Goal: Check status: Check status

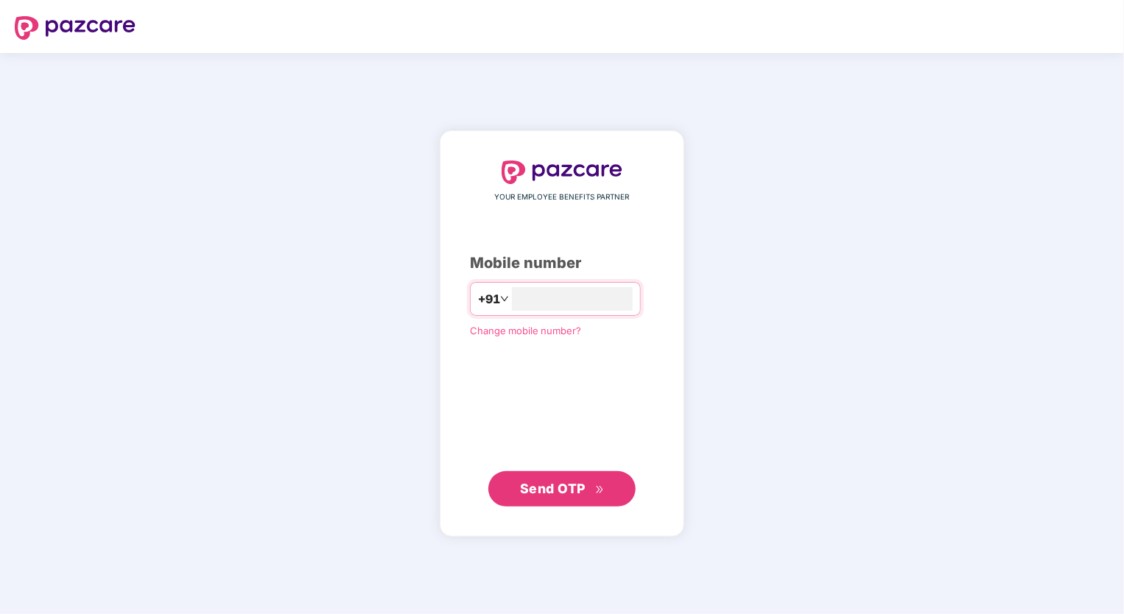
type input "**********"
click at [589, 493] on span "Send OTP" at bounding box center [562, 488] width 85 height 21
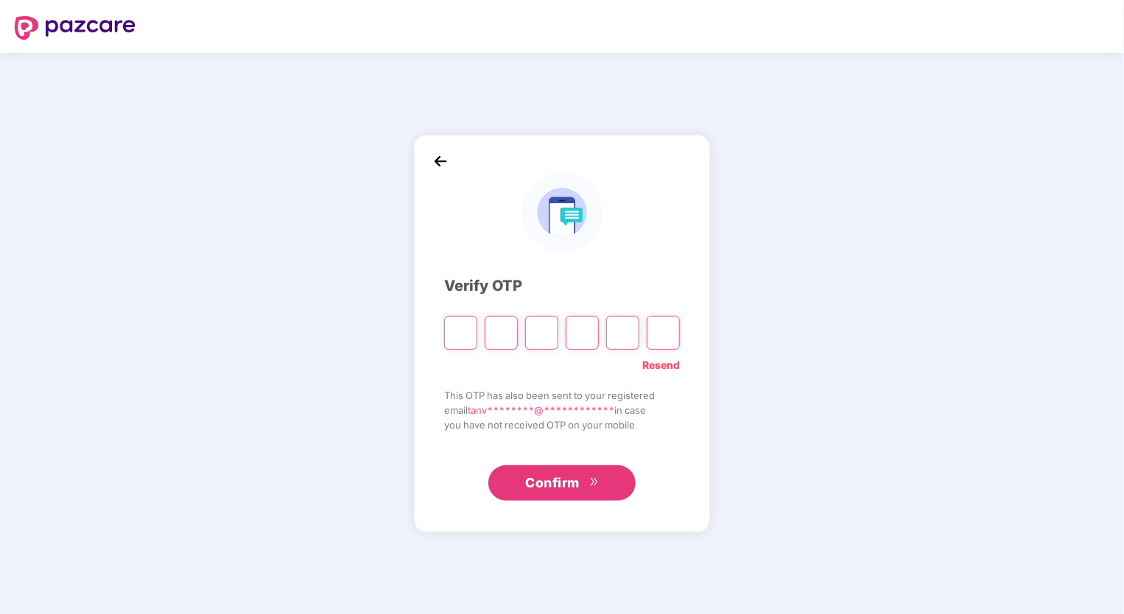
type input "*"
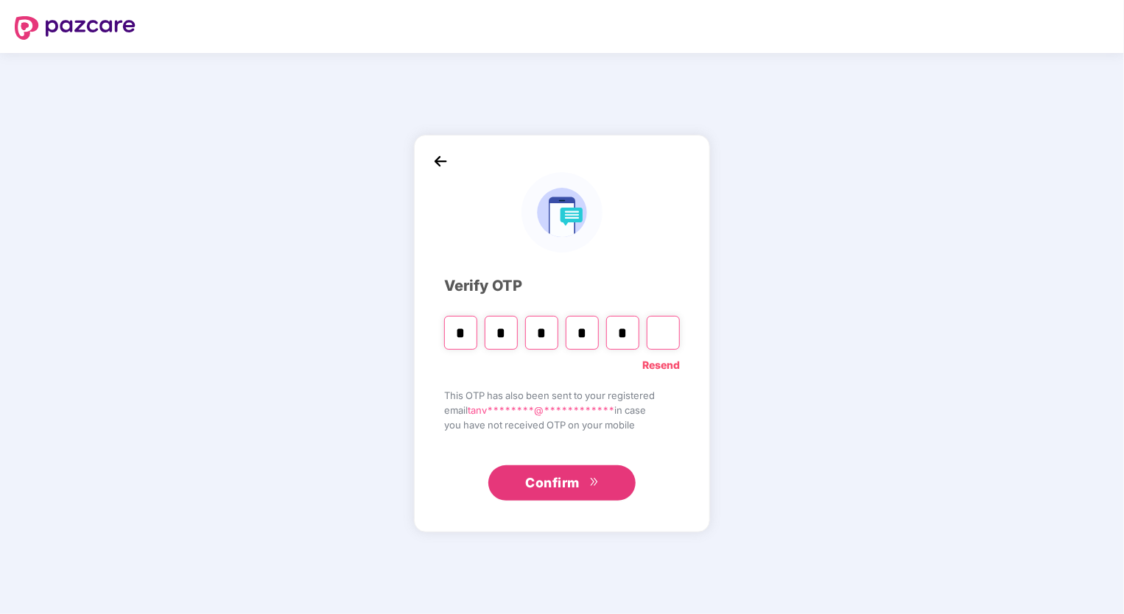
type input "*"
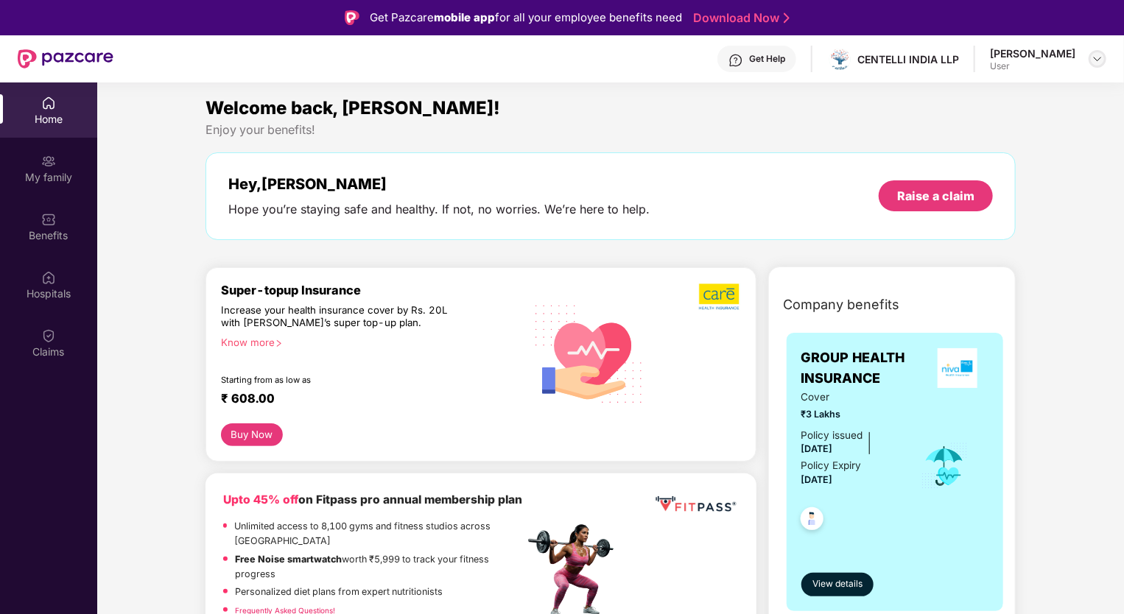
click at [1100, 60] on img at bounding box center [1098, 59] width 12 height 12
click at [1101, 60] on img at bounding box center [1098, 59] width 12 height 12
click at [35, 187] on div "My family" at bounding box center [48, 168] width 97 height 55
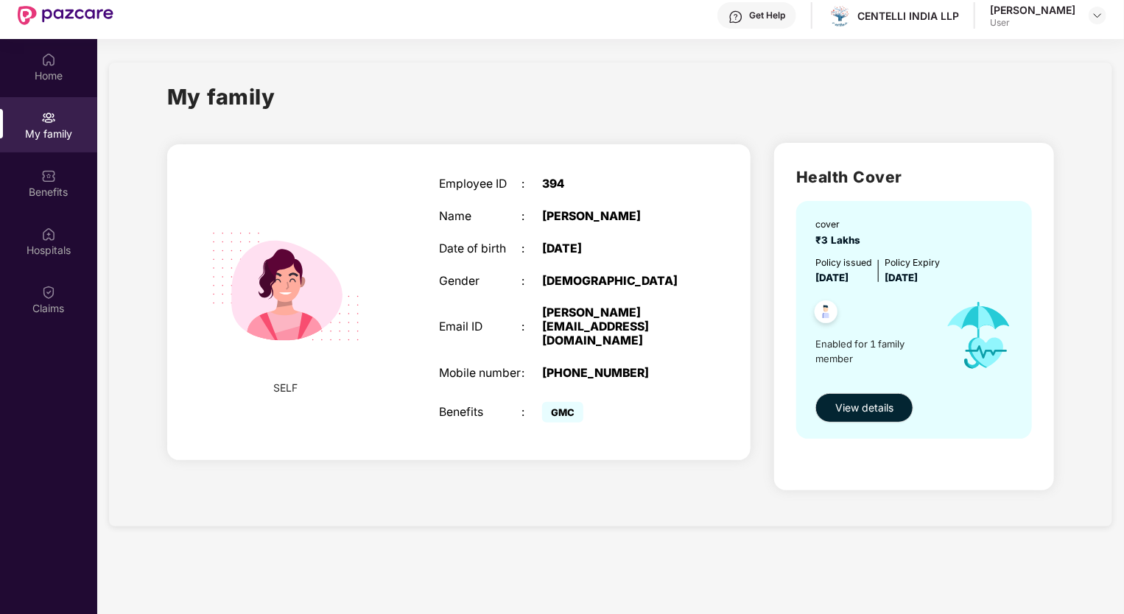
scroll to position [82, 0]
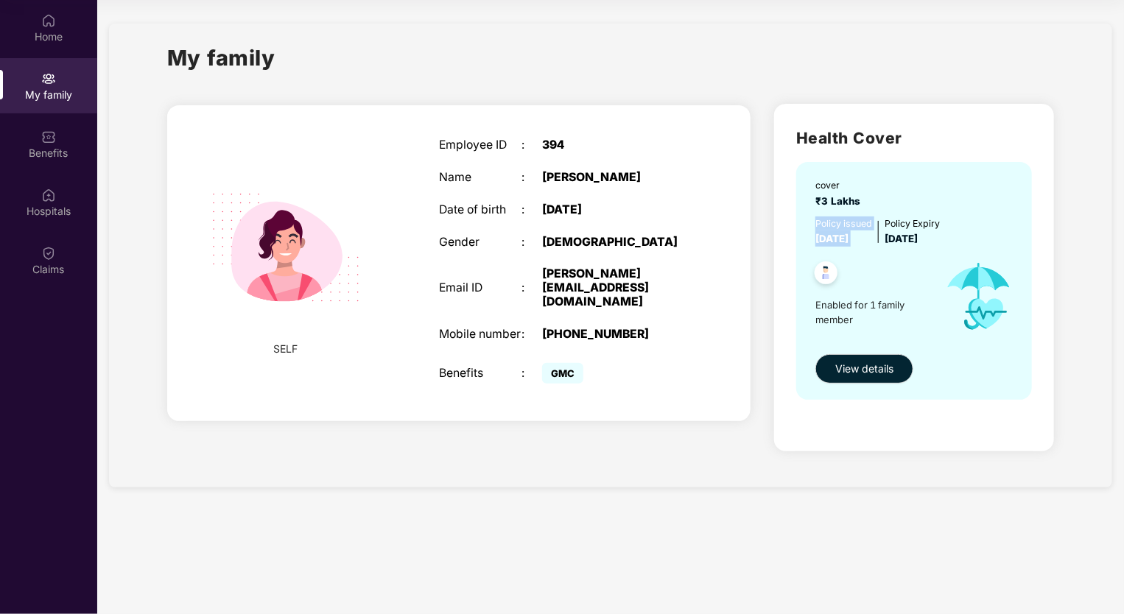
drag, startPoint x: 821, startPoint y: 213, endPoint x: 889, endPoint y: 210, distance: 67.8
click at [889, 210] on div "cover ₹3 Lakhs Policy issued [DATE] Policy Expiry [DATE] Enabled for 1 family m…" at bounding box center [914, 281] width 236 height 238
drag, startPoint x: 889, startPoint y: 210, endPoint x: 930, endPoint y: 240, distance: 51.1
click at [918, 240] on span "[DATE]" at bounding box center [901, 239] width 33 height 12
drag, startPoint x: 890, startPoint y: 239, endPoint x: 993, endPoint y: 242, distance: 103.2
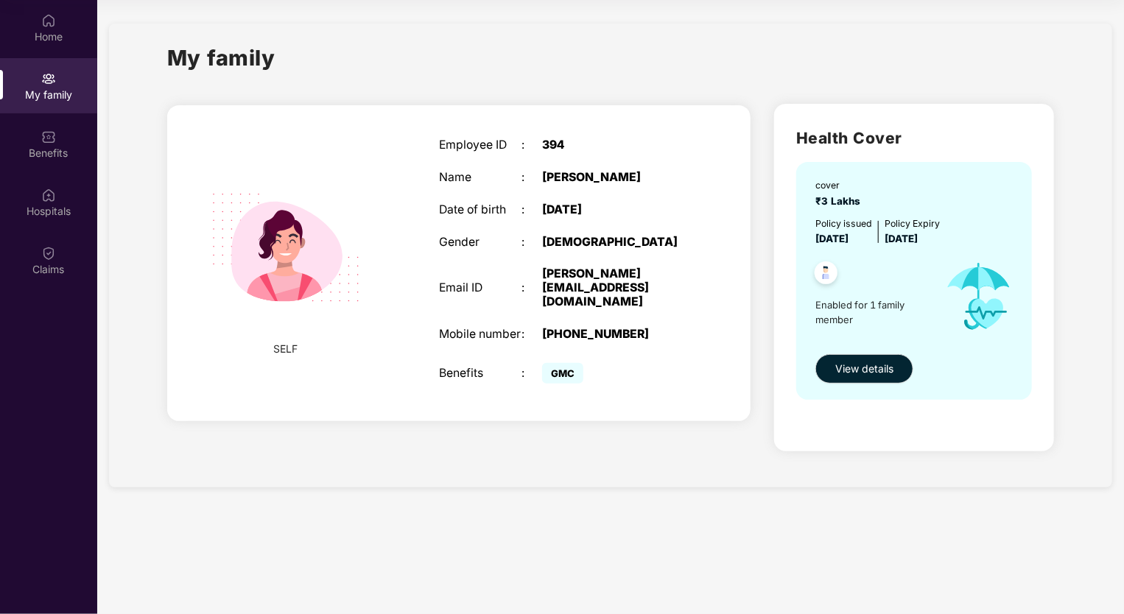
click at [993, 242] on div "Policy issued [DATE] Policy Expiry [DATE]" at bounding box center [915, 232] width 200 height 30
click at [946, 265] on img at bounding box center [978, 297] width 93 height 100
click at [852, 352] on div "cover ₹3 Lakhs Policy issued [DATE] Policy Expiry [DATE] Enabled for 1 family m…" at bounding box center [914, 281] width 236 height 238
click at [831, 370] on button "View details" at bounding box center [864, 368] width 98 height 29
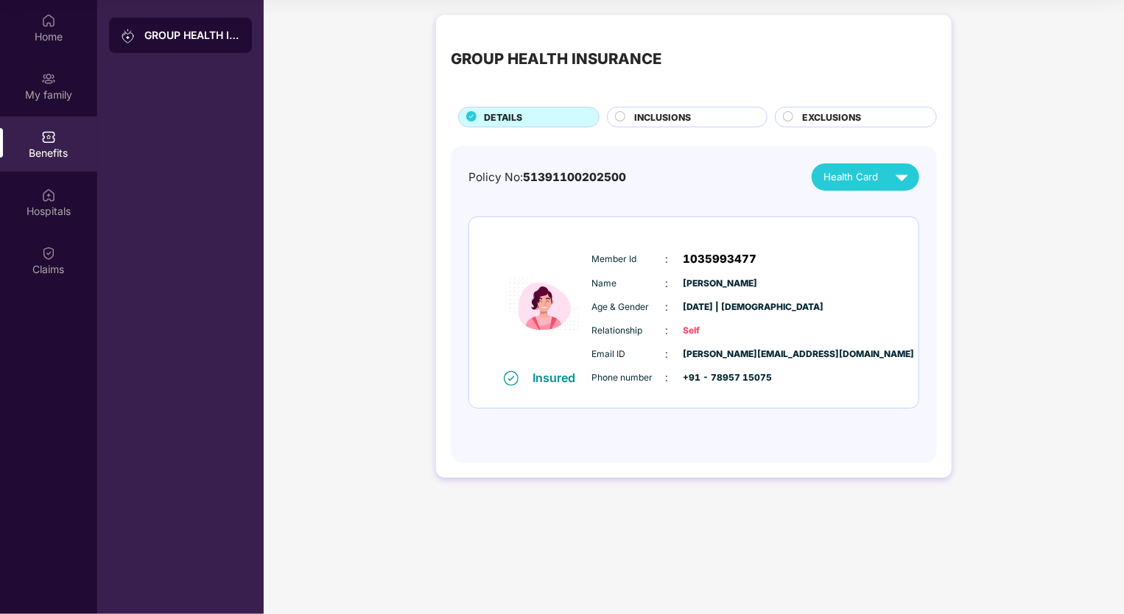
click at [663, 122] on span "INCLUSIONS" at bounding box center [663, 117] width 57 height 14
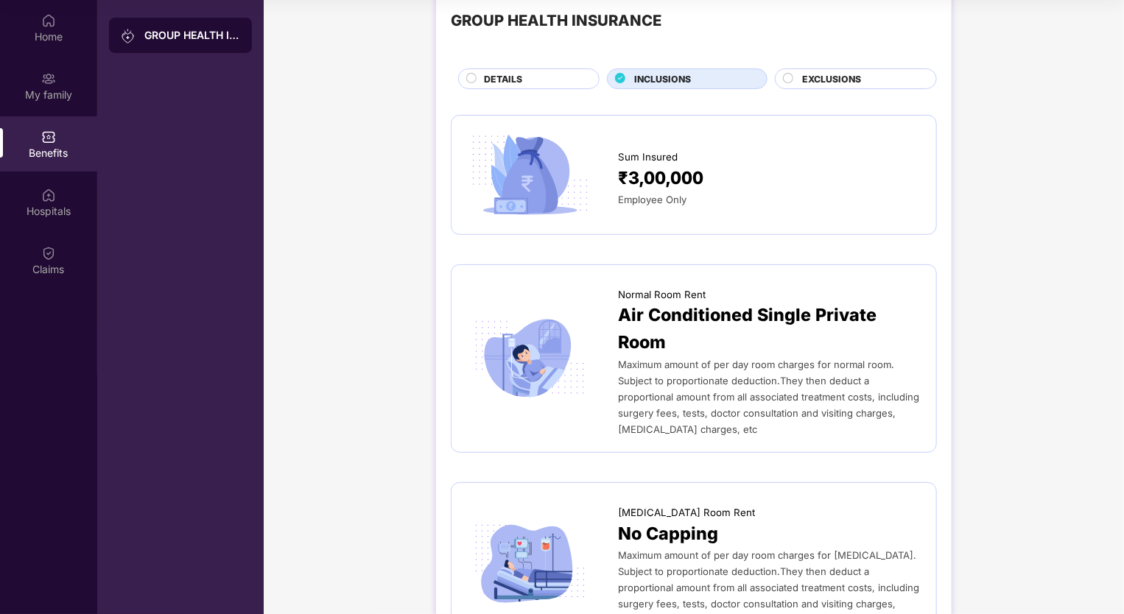
scroll to position [0, 0]
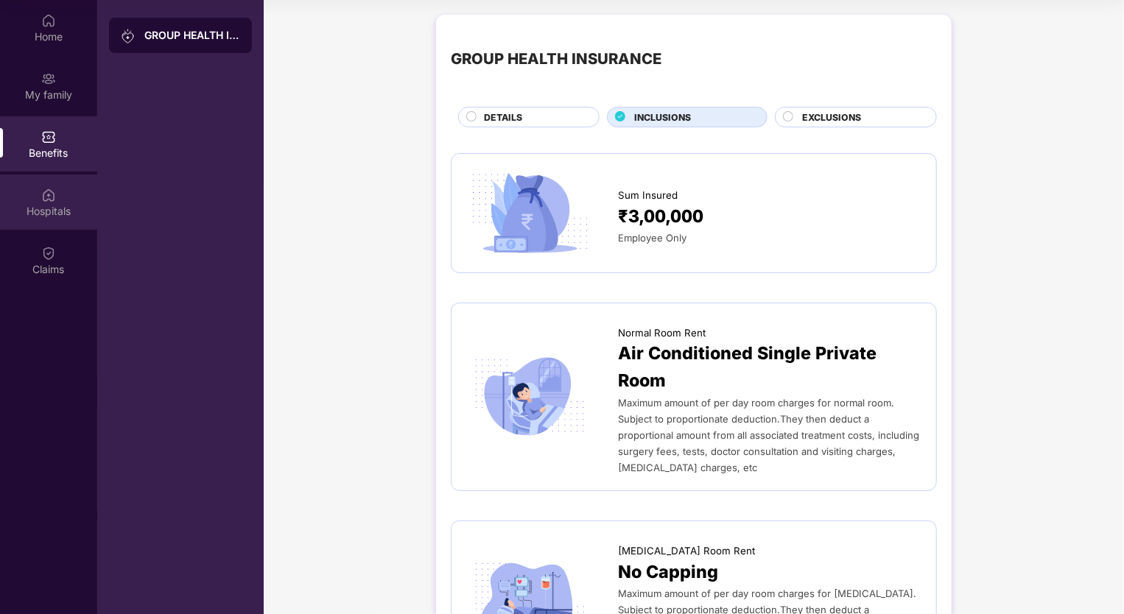
click at [52, 185] on div "Hospitals" at bounding box center [48, 202] width 97 height 55
